Goal: Check status: Check status

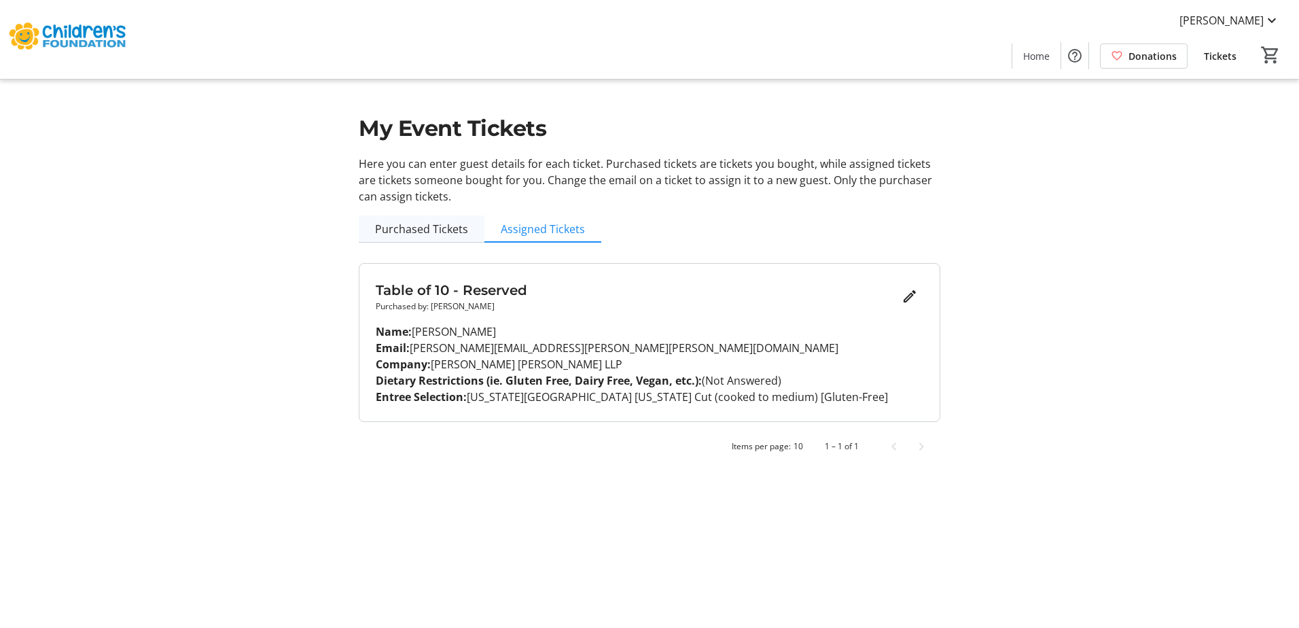
click at [418, 234] on span "Purchased Tickets" at bounding box center [421, 228] width 93 height 11
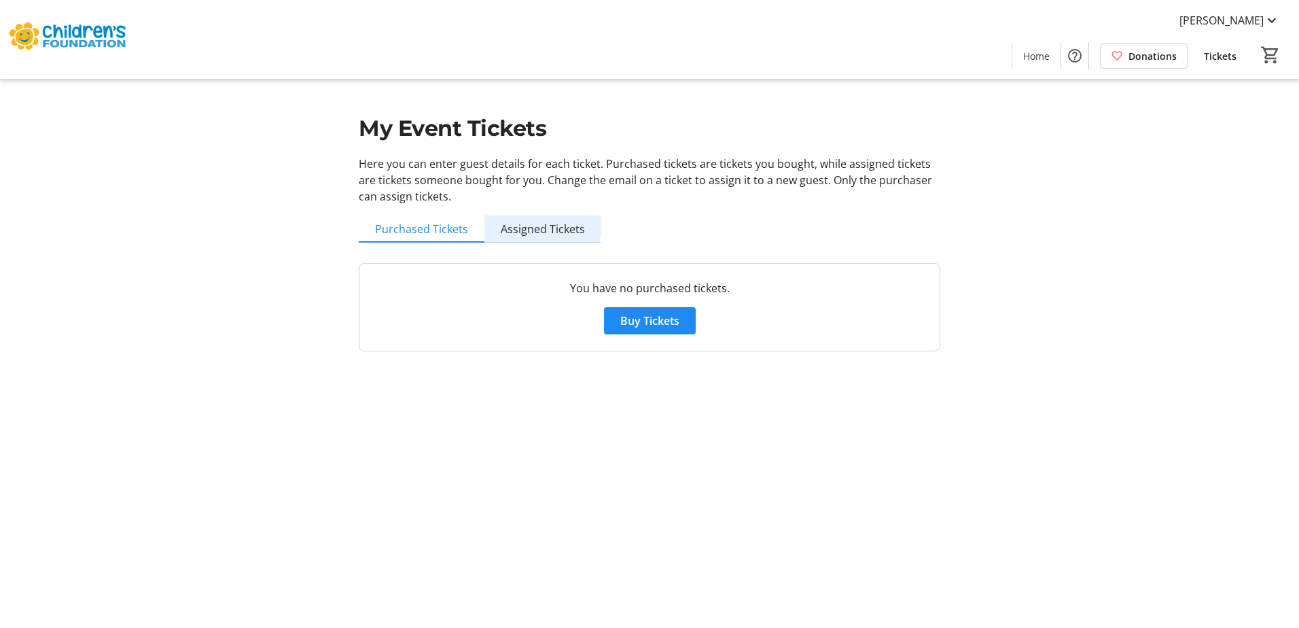
click at [504, 225] on span "Assigned Tickets" at bounding box center [543, 228] width 84 height 11
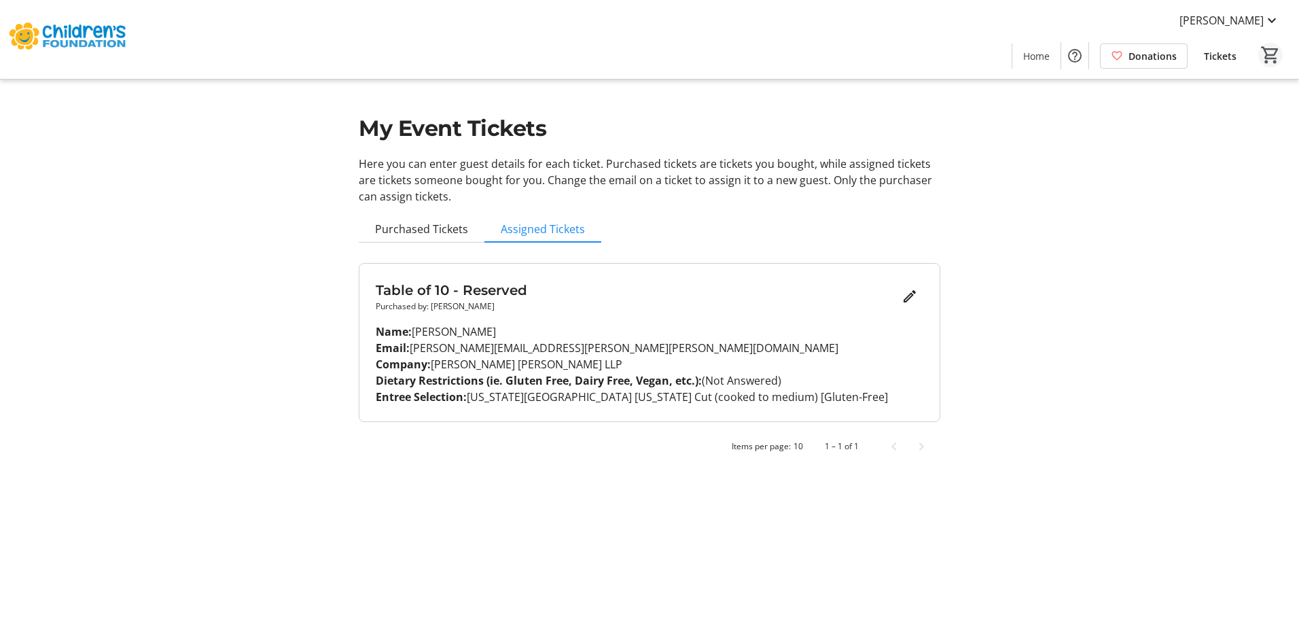
click at [1272, 52] on mat-icon "0" at bounding box center [1270, 55] width 20 height 20
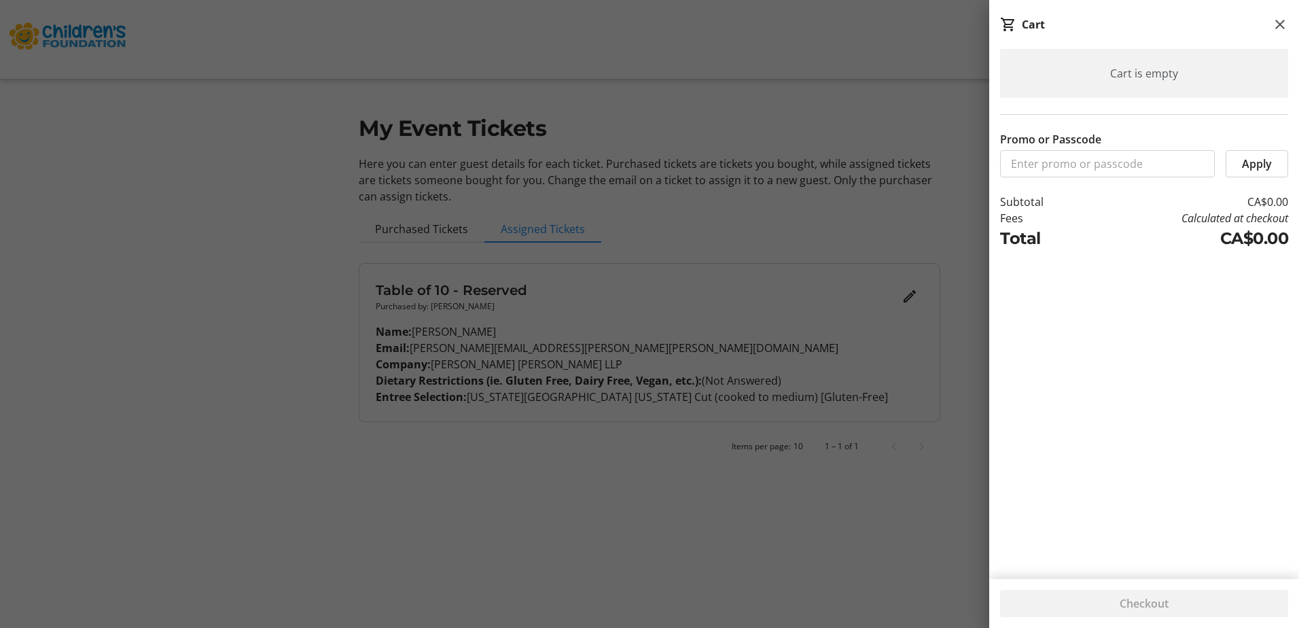
click at [1260, 160] on span "Apply" at bounding box center [1256, 164] width 30 height 16
click at [904, 282] on div at bounding box center [649, 314] width 1299 height 628
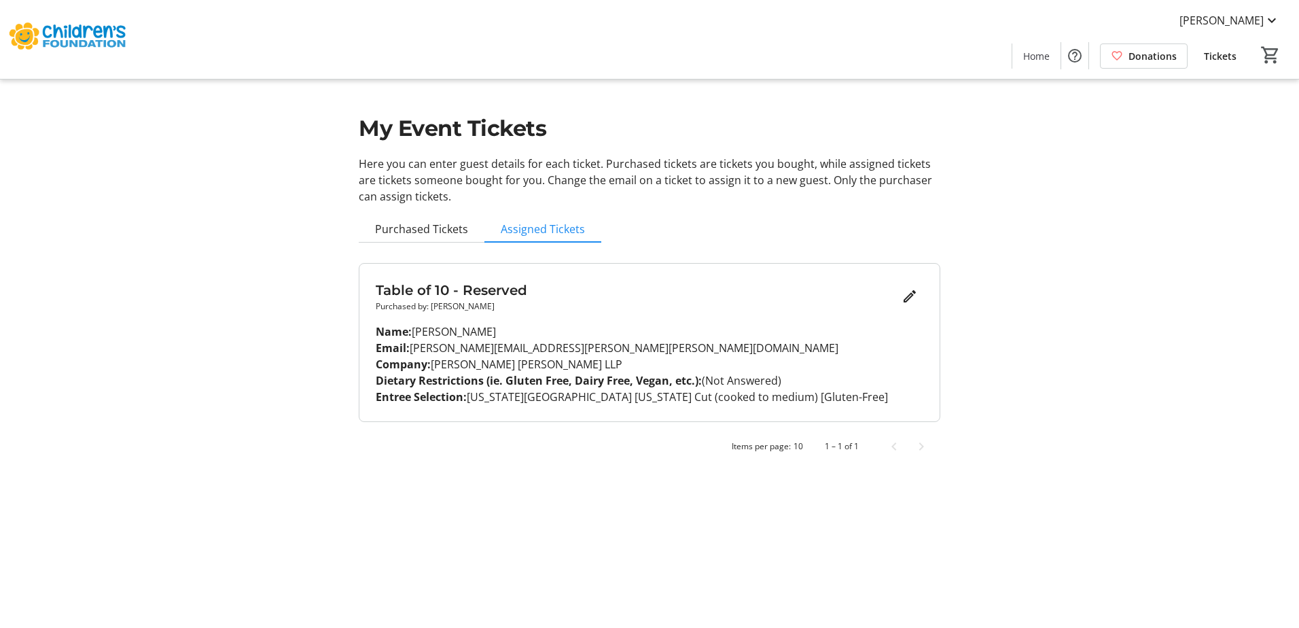
click at [1053, 259] on div "My Event Tickets Here you can enter guest details for each ticket. Purchased ti…" at bounding box center [649, 238] width 896 height 476
click at [1273, 22] on mat-icon at bounding box center [1271, 20] width 16 height 16
click at [1144, 359] on div at bounding box center [649, 314] width 1299 height 628
